Goal: Find contact information: Find contact information

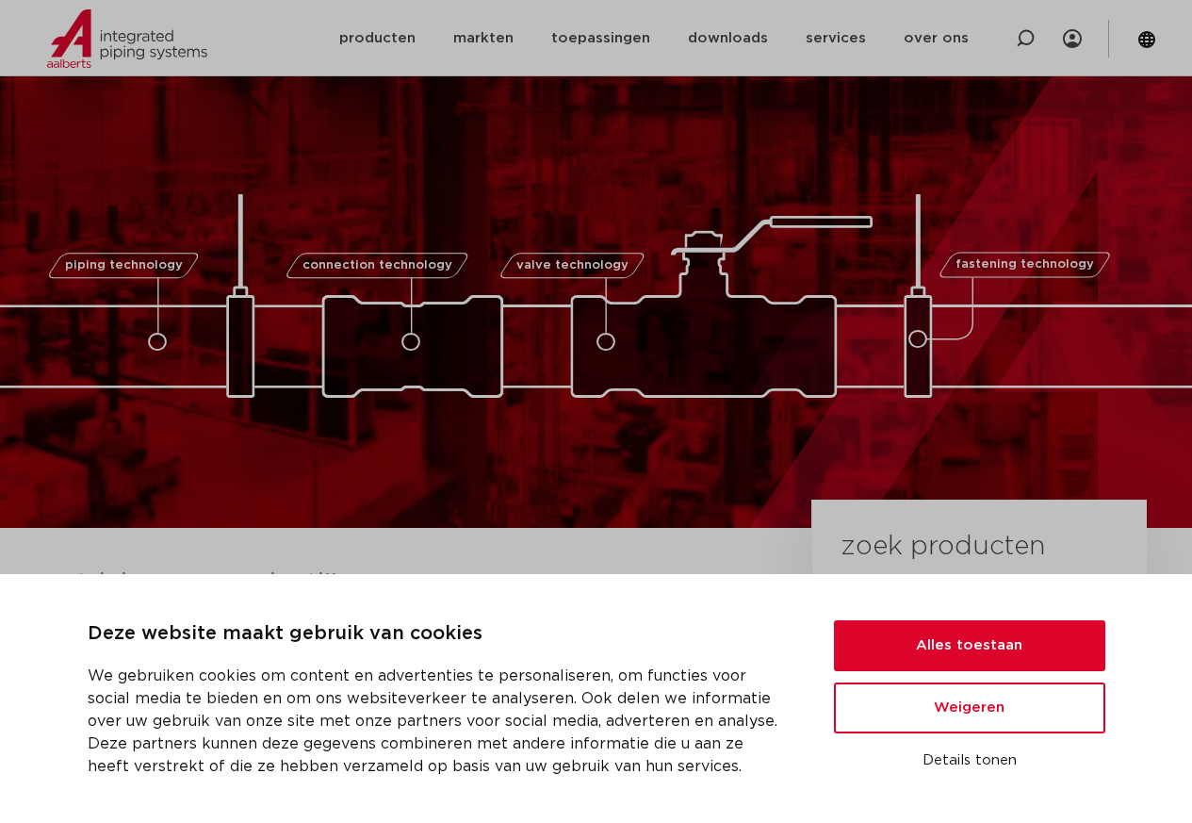
scroll to position [791, 0]
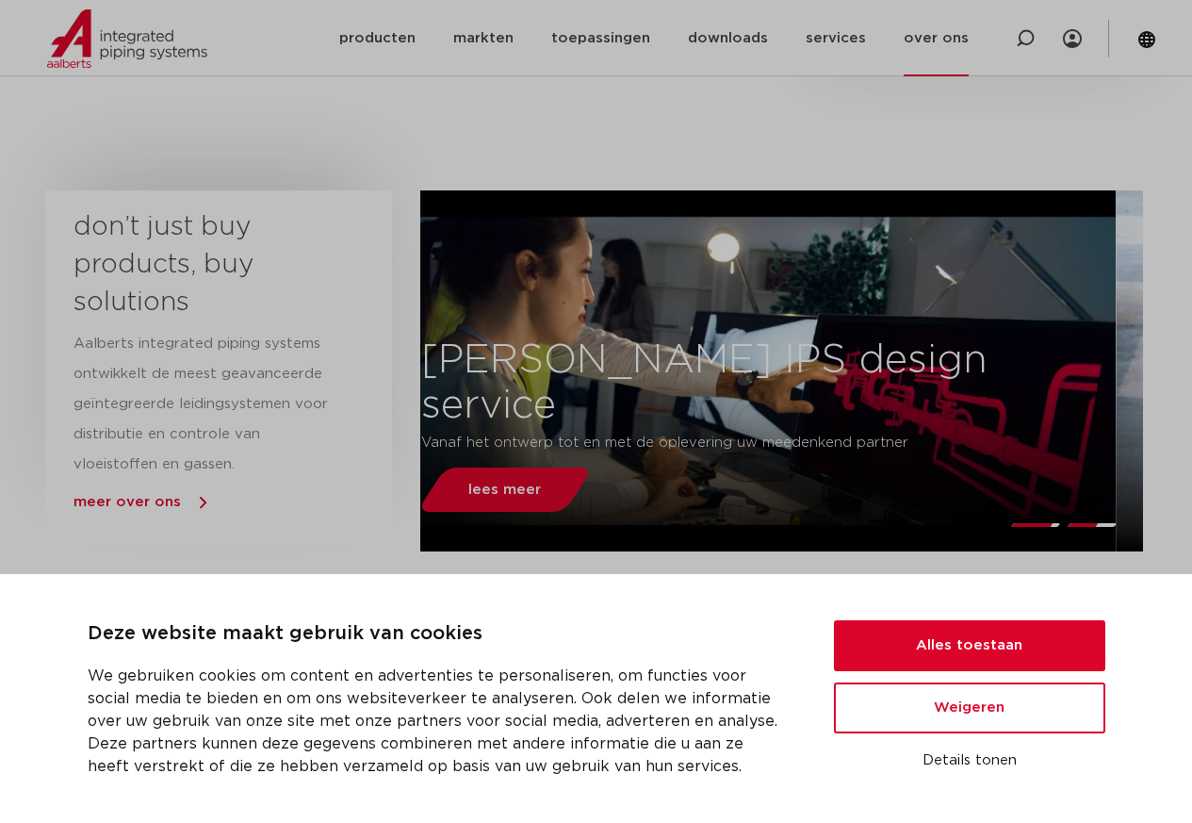
click at [950, 36] on link "over ons" at bounding box center [936, 38] width 65 height 76
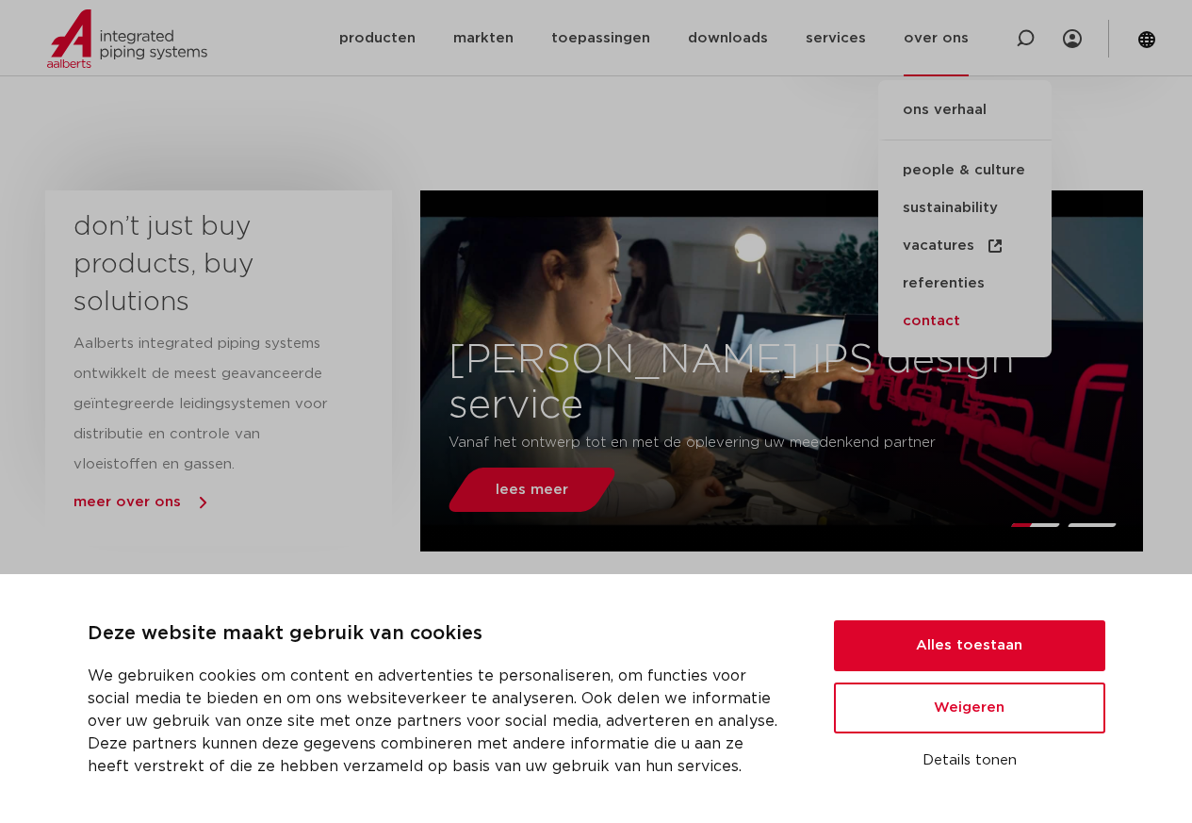
click at [939, 320] on link "contact" at bounding box center [964, 321] width 173 height 38
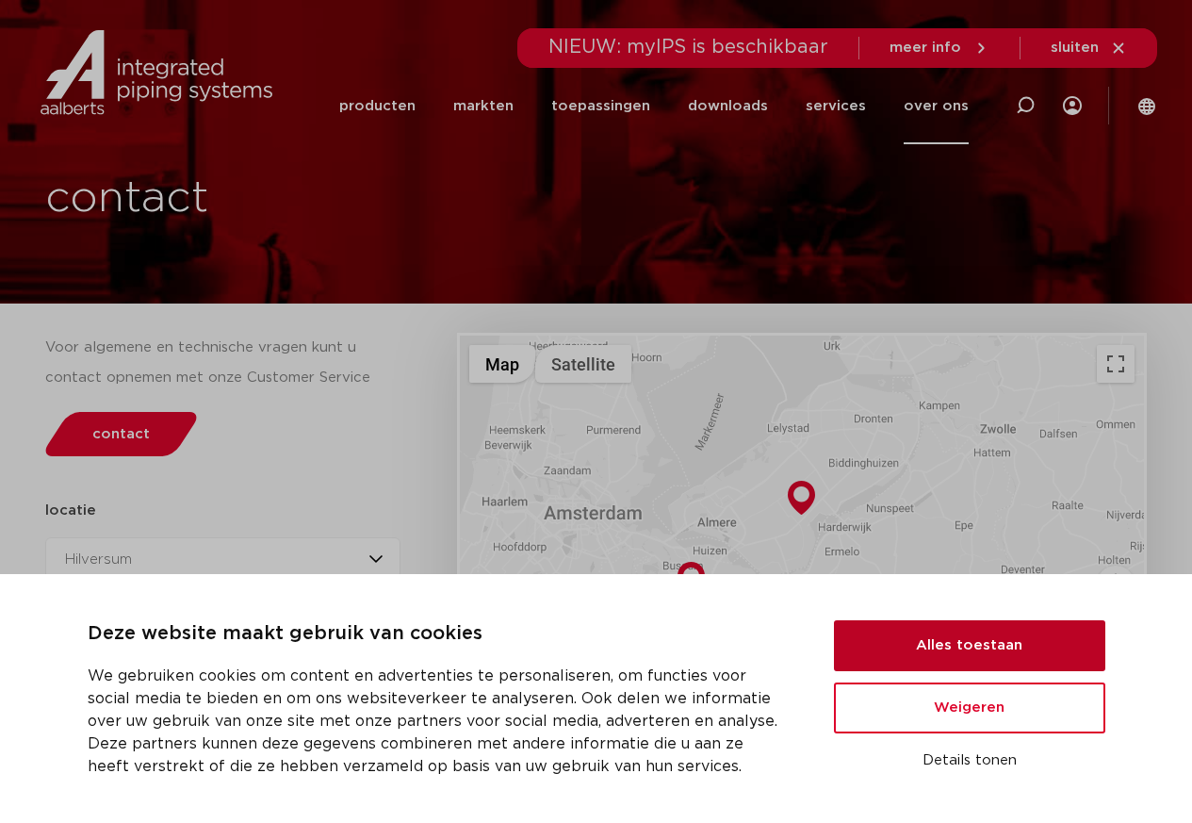
click at [926, 651] on button "Alles toestaan" at bounding box center [969, 645] width 271 height 51
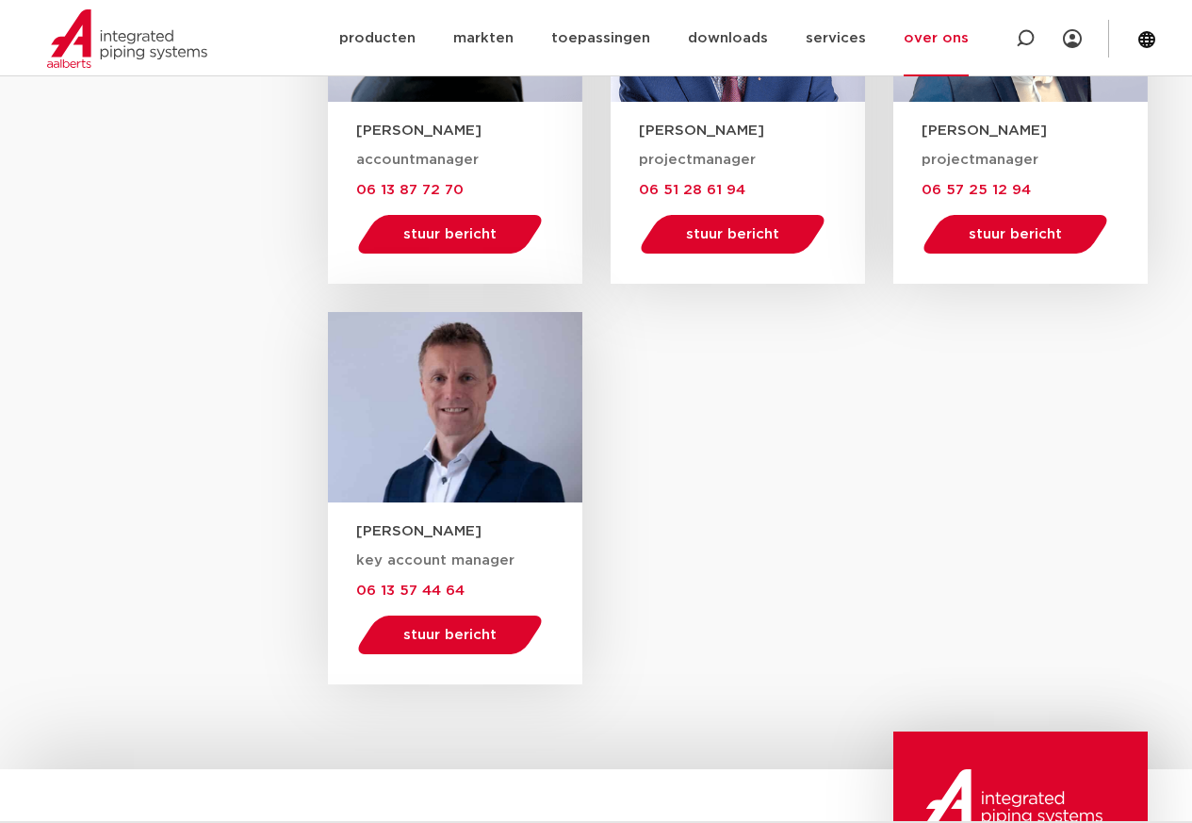
scroll to position [3053, 0]
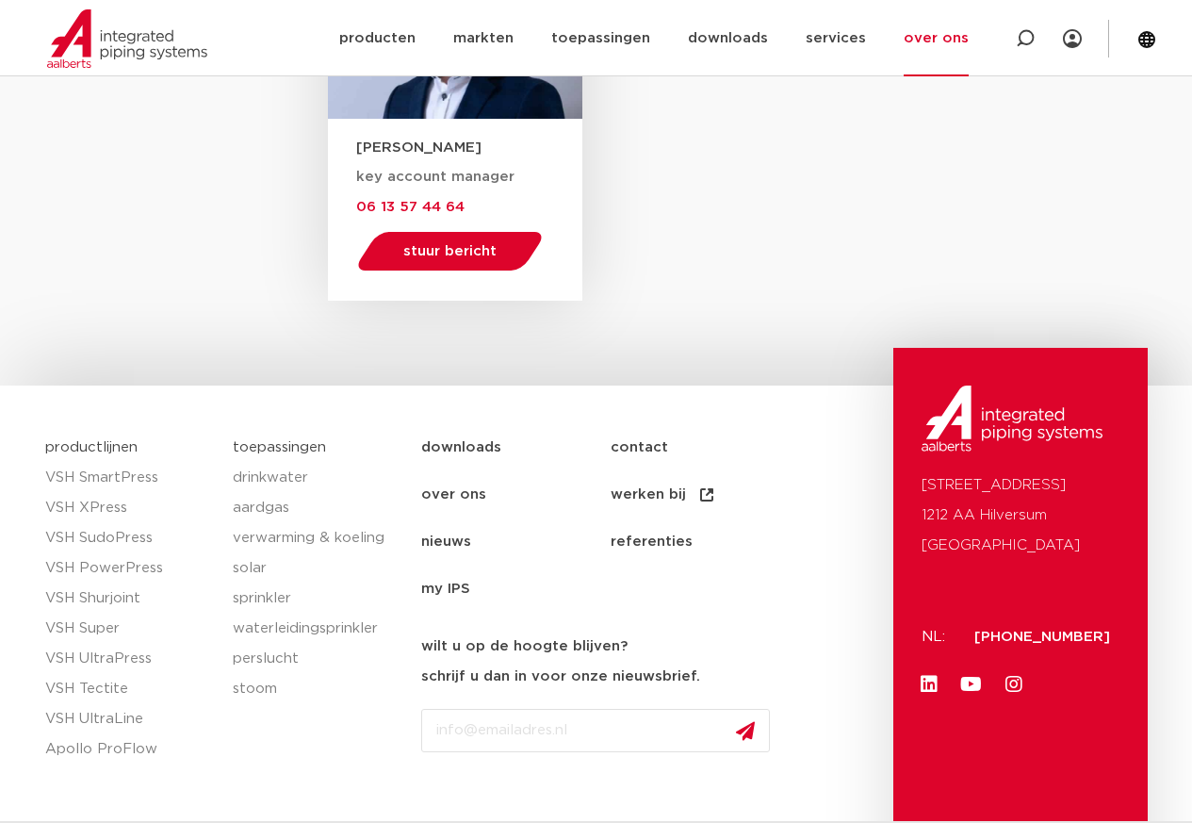
click at [895, 696] on div "[STREET_ADDRESS]: [PHONE_NUMBER] Linkedin Youtube Instagram" at bounding box center [1020, 629] width 254 height 563
click at [925, 686] on icon at bounding box center [929, 684] width 19 height 19
click at [967, 686] on icon at bounding box center [971, 684] width 19 height 19
